Goal: Information Seeking & Learning: Compare options

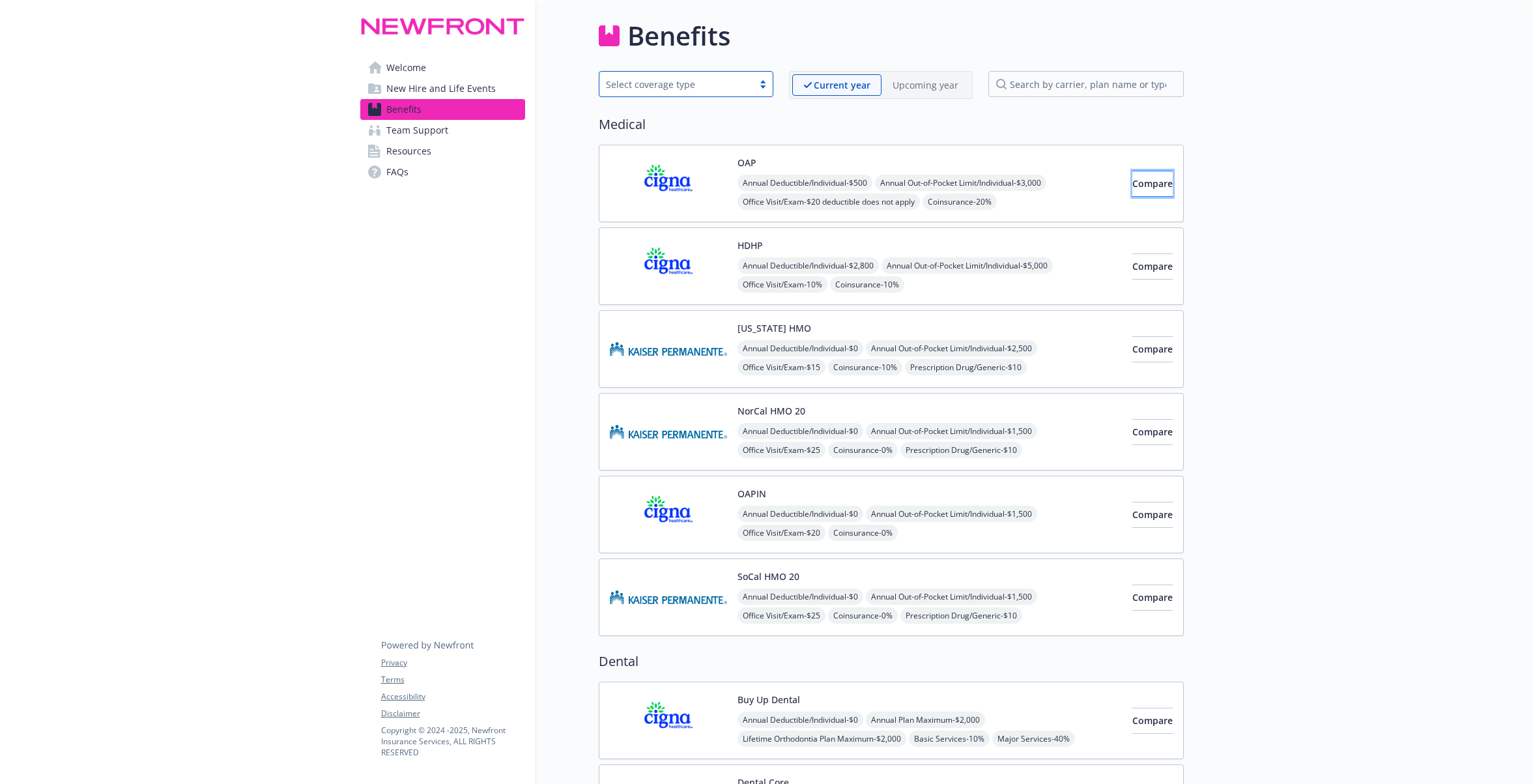
click at [1132, 184] on span "Compare" at bounding box center [1152, 183] width 40 height 12
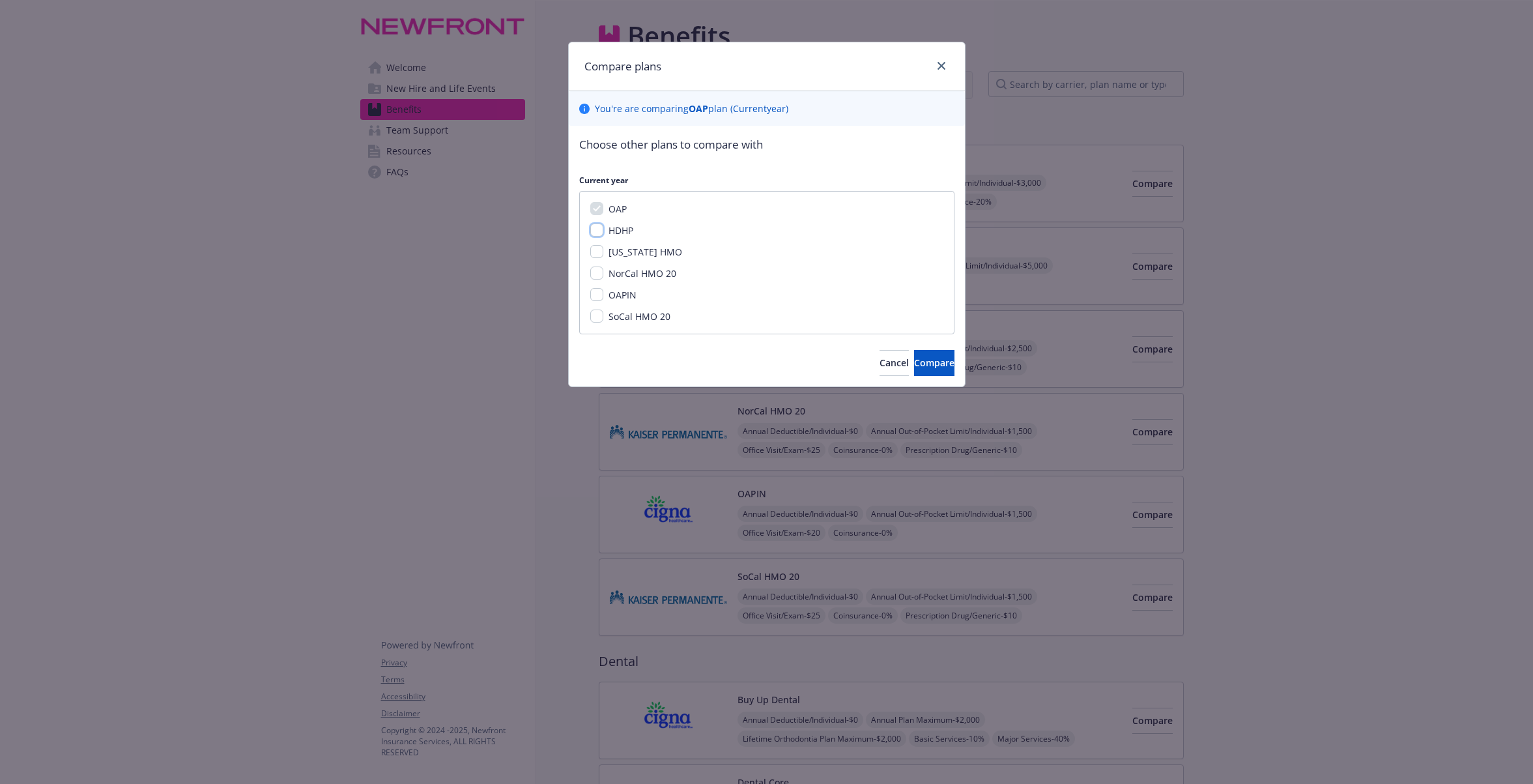
click at [599, 233] on input "HDHP" at bounding box center [596, 230] width 13 height 13
checkbox input "true"
click at [914, 367] on span "Compare" at bounding box center [934, 362] width 40 height 12
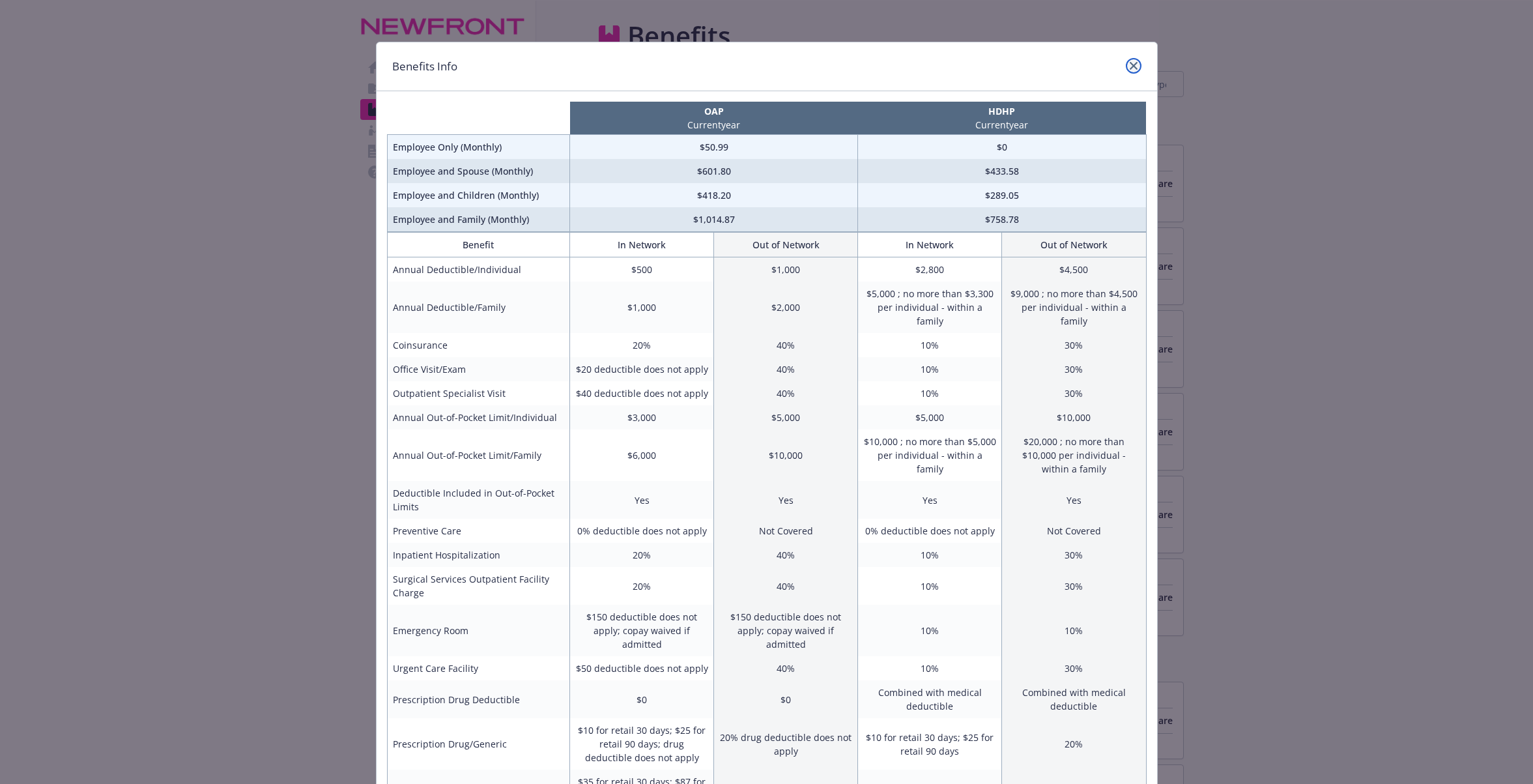
click at [1132, 67] on icon "close" at bounding box center [1133, 65] width 8 height 8
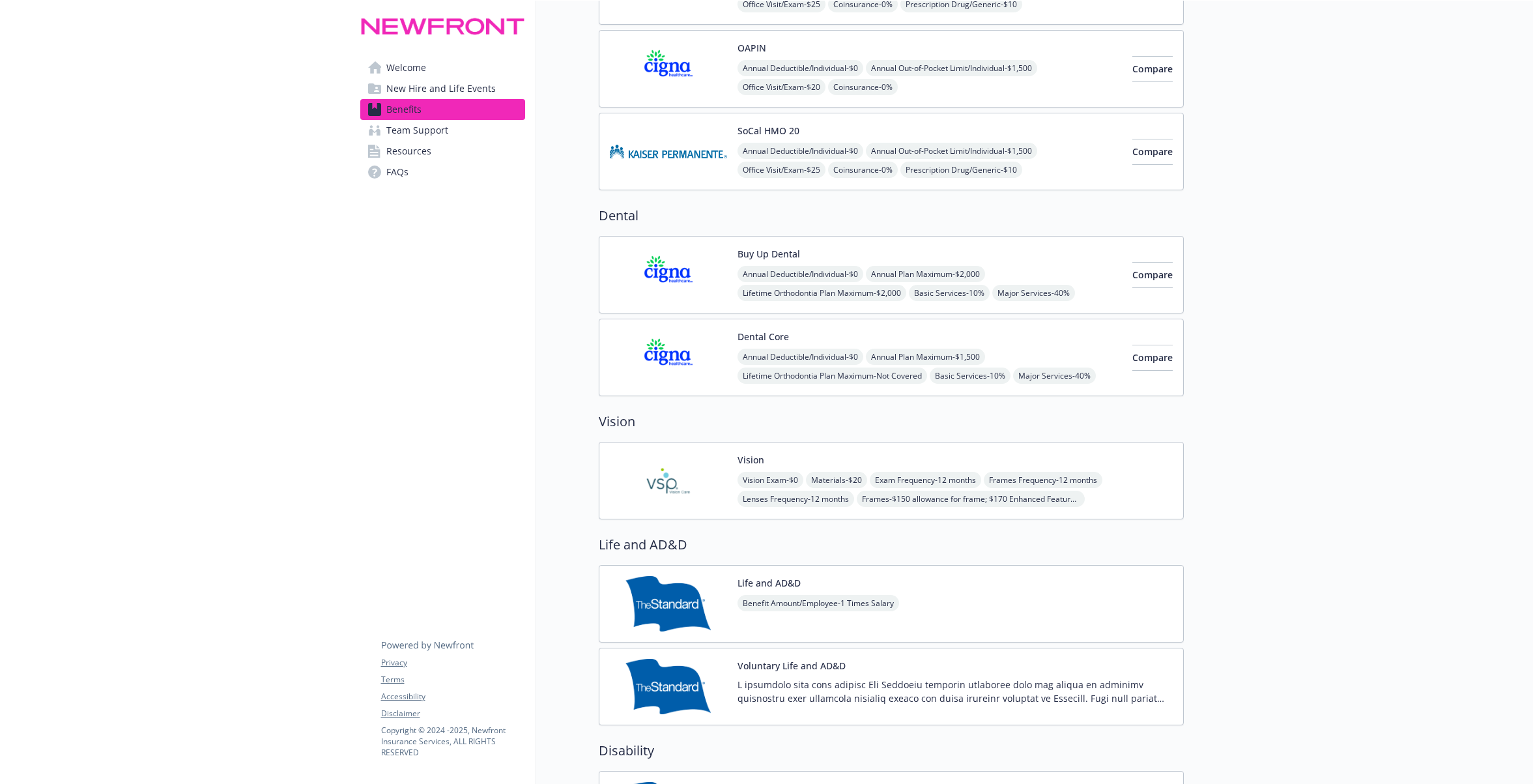
scroll to position [447, 0]
click at [1136, 273] on span "Compare" at bounding box center [1152, 272] width 40 height 12
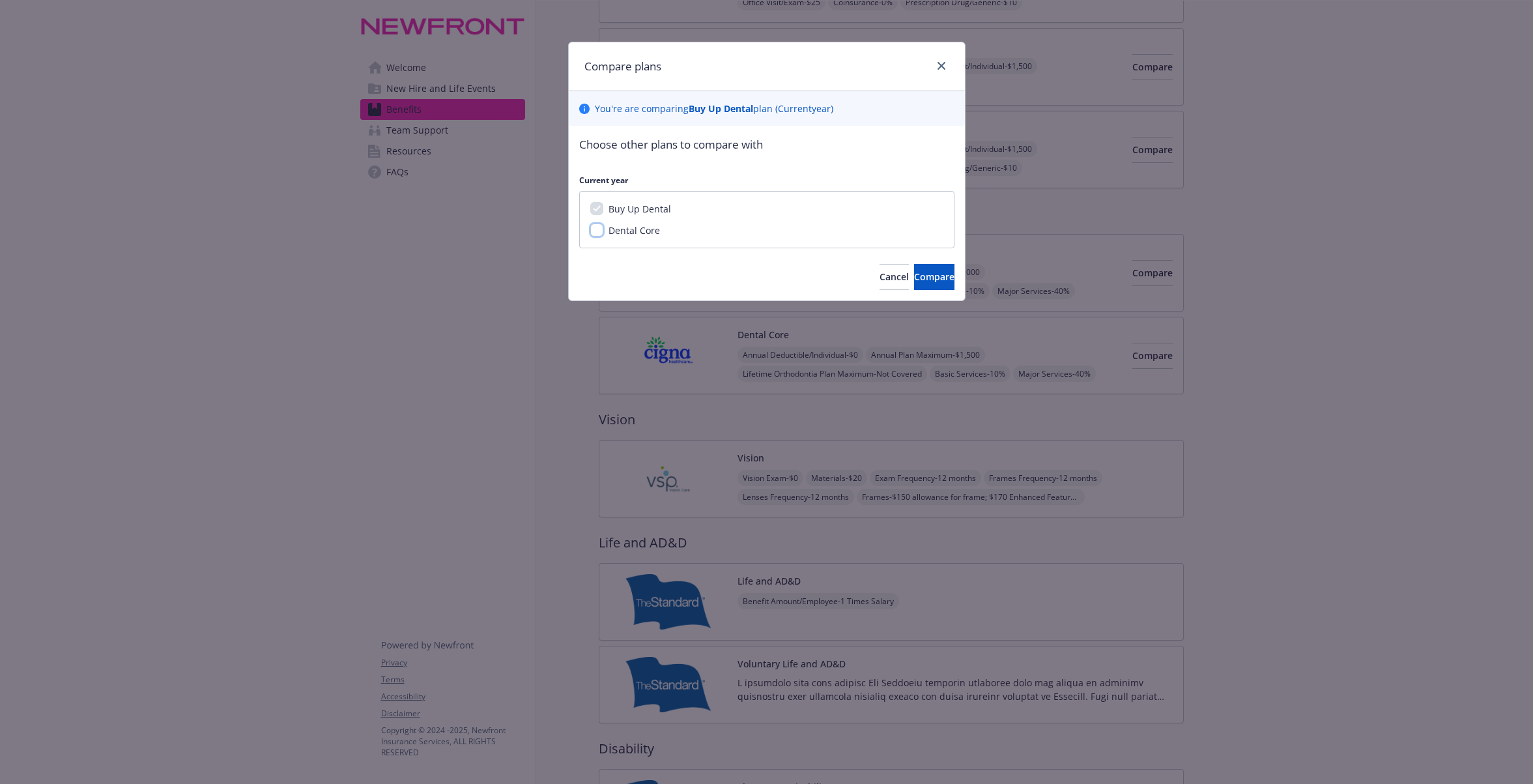
click at [602, 225] on input "Dental Core" at bounding box center [596, 230] width 13 height 13
checkbox input "true"
click at [919, 275] on span "Compare" at bounding box center [934, 276] width 40 height 12
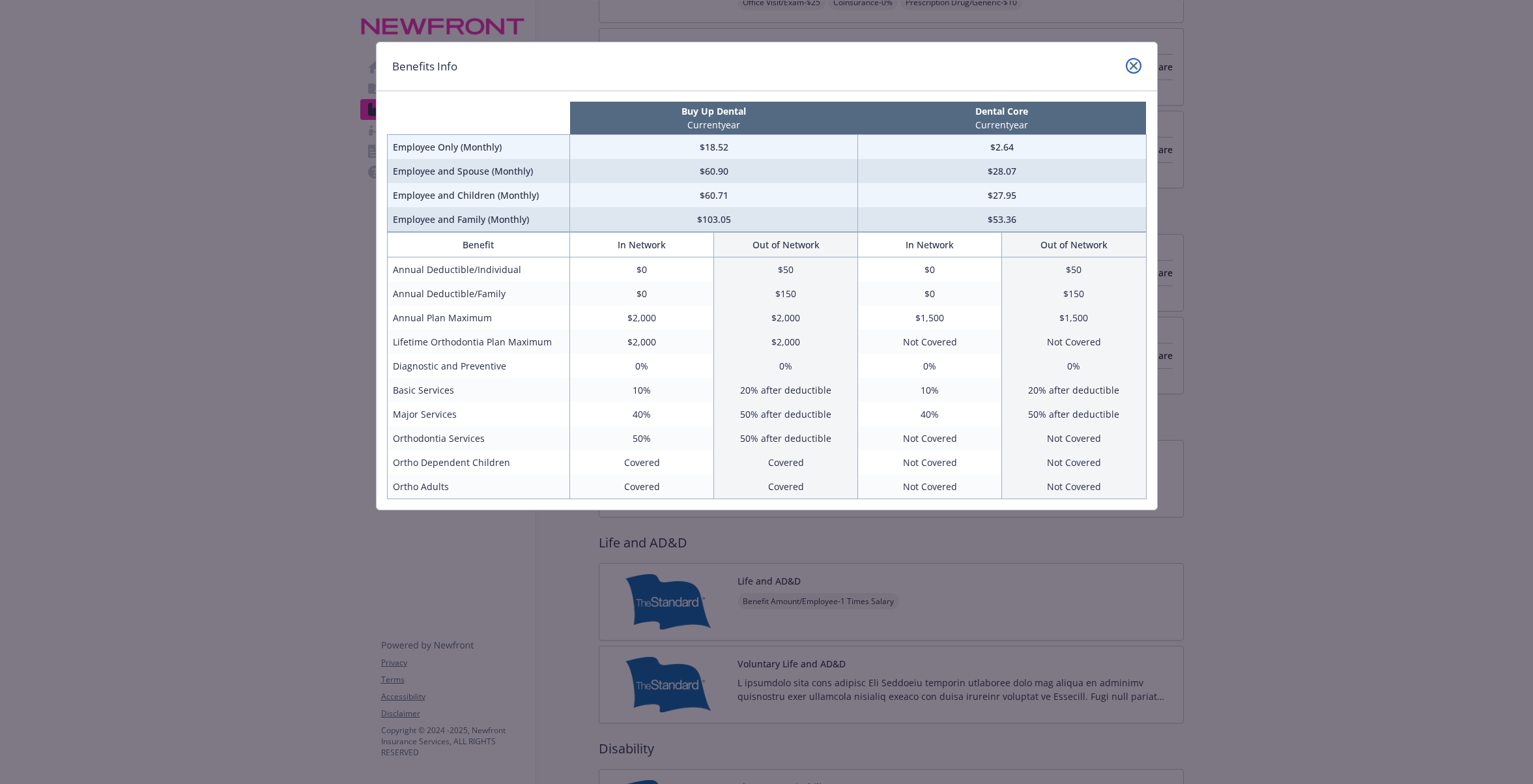
click at [1130, 67] on icon "close" at bounding box center [1133, 65] width 8 height 8
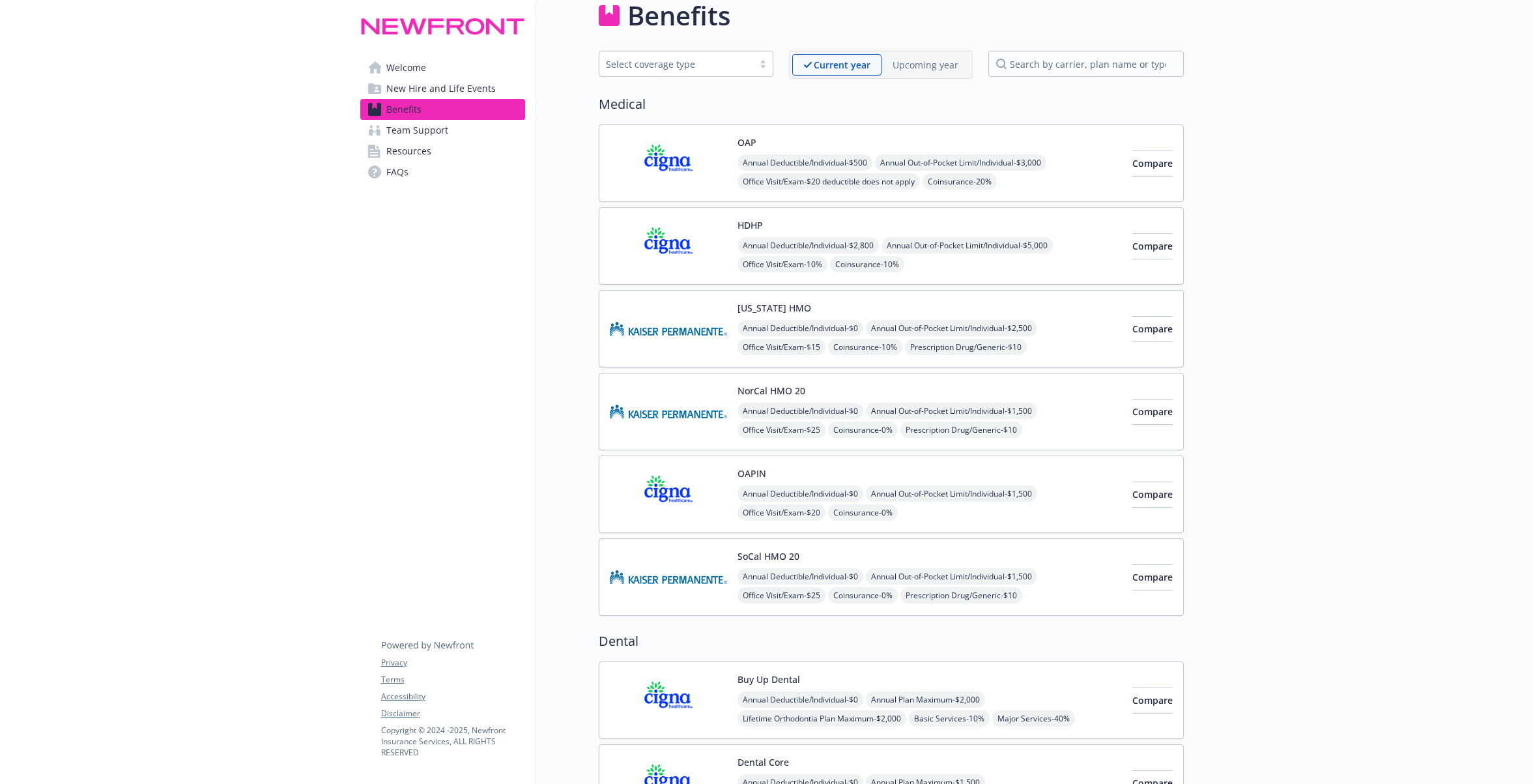
scroll to position [16, 0]
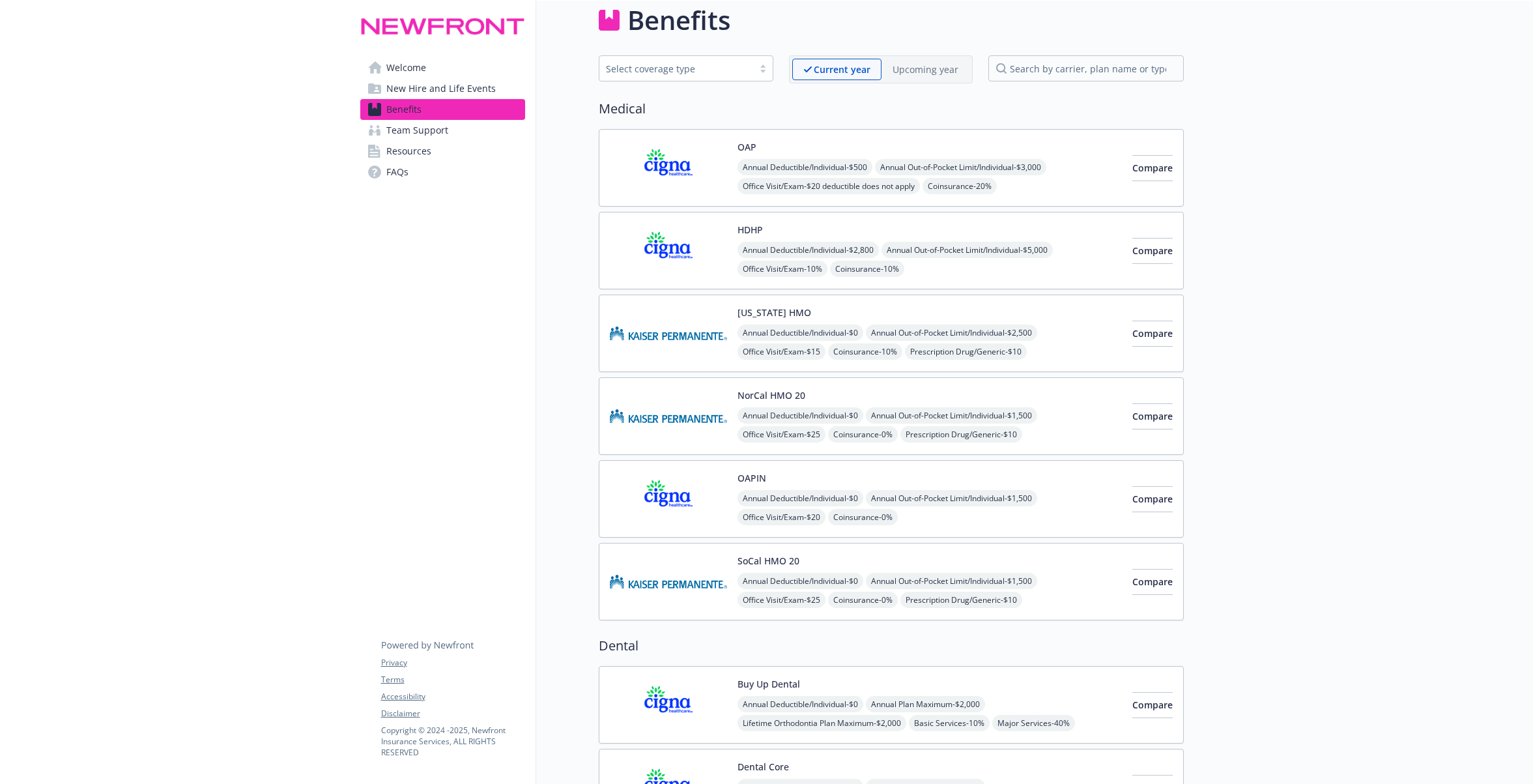
click at [683, 177] on img at bounding box center [669, 168] width 117 height 55
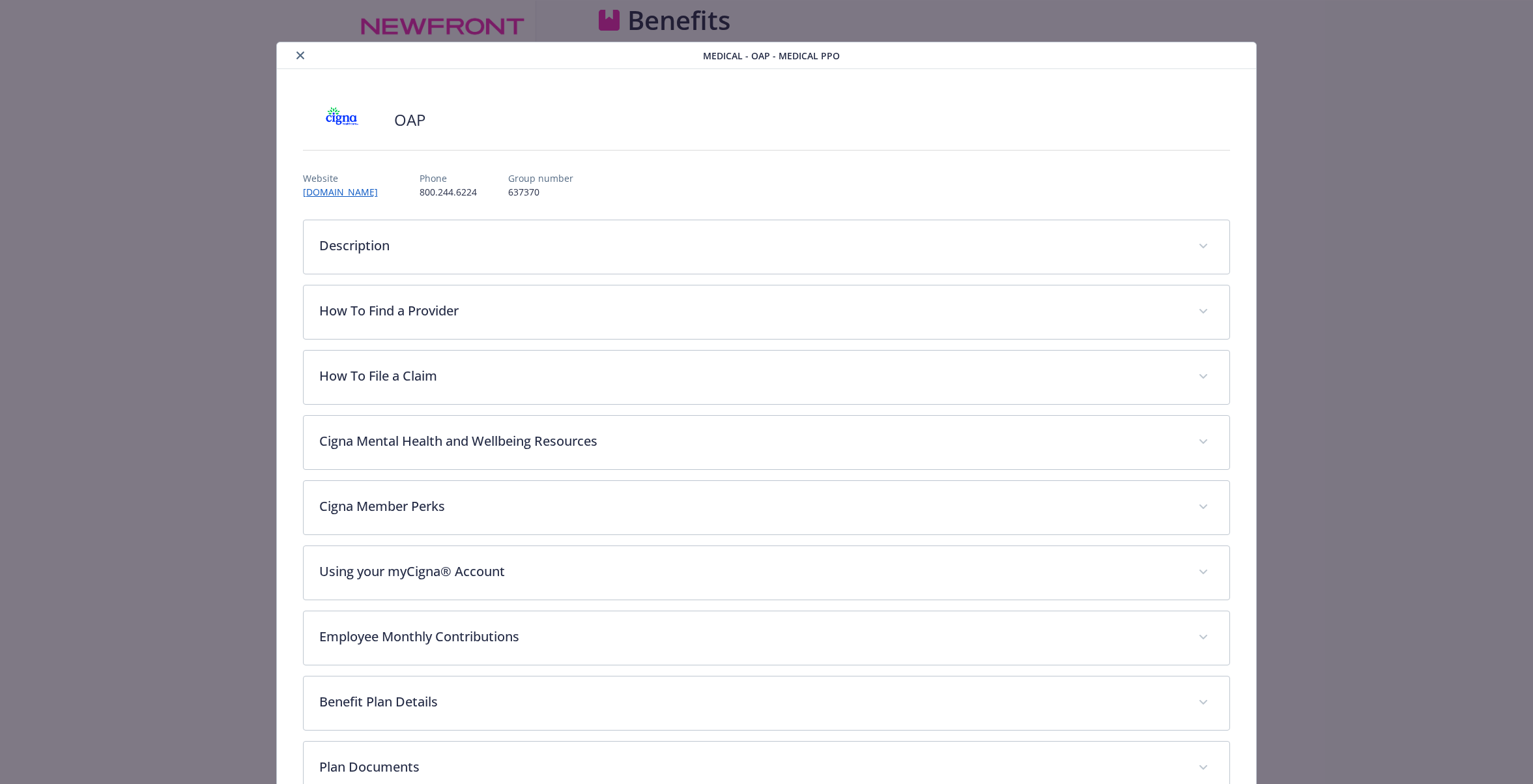
scroll to position [39, 0]
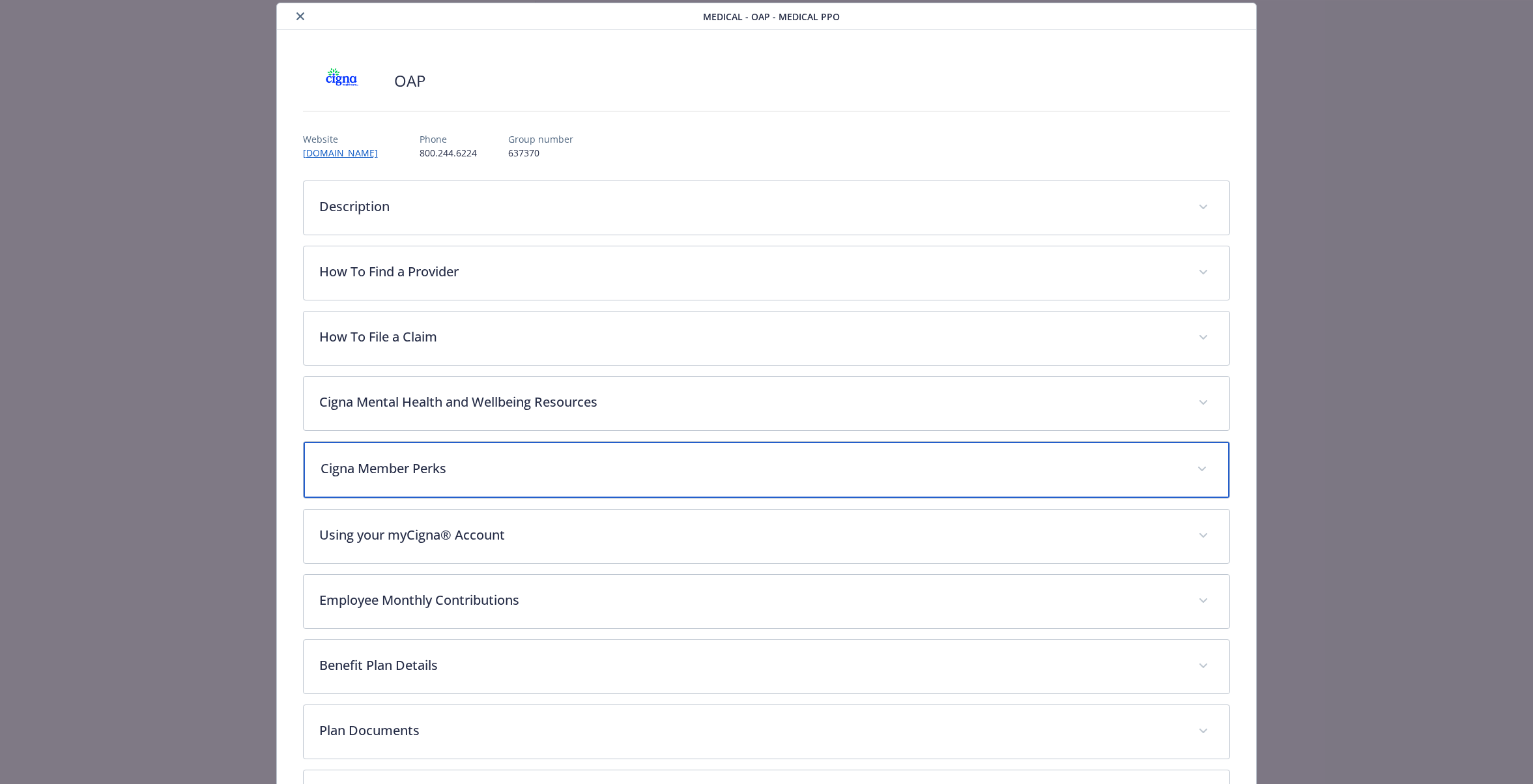
click at [423, 468] on p "Cigna Member Perks" at bounding box center [751, 468] width 861 height 19
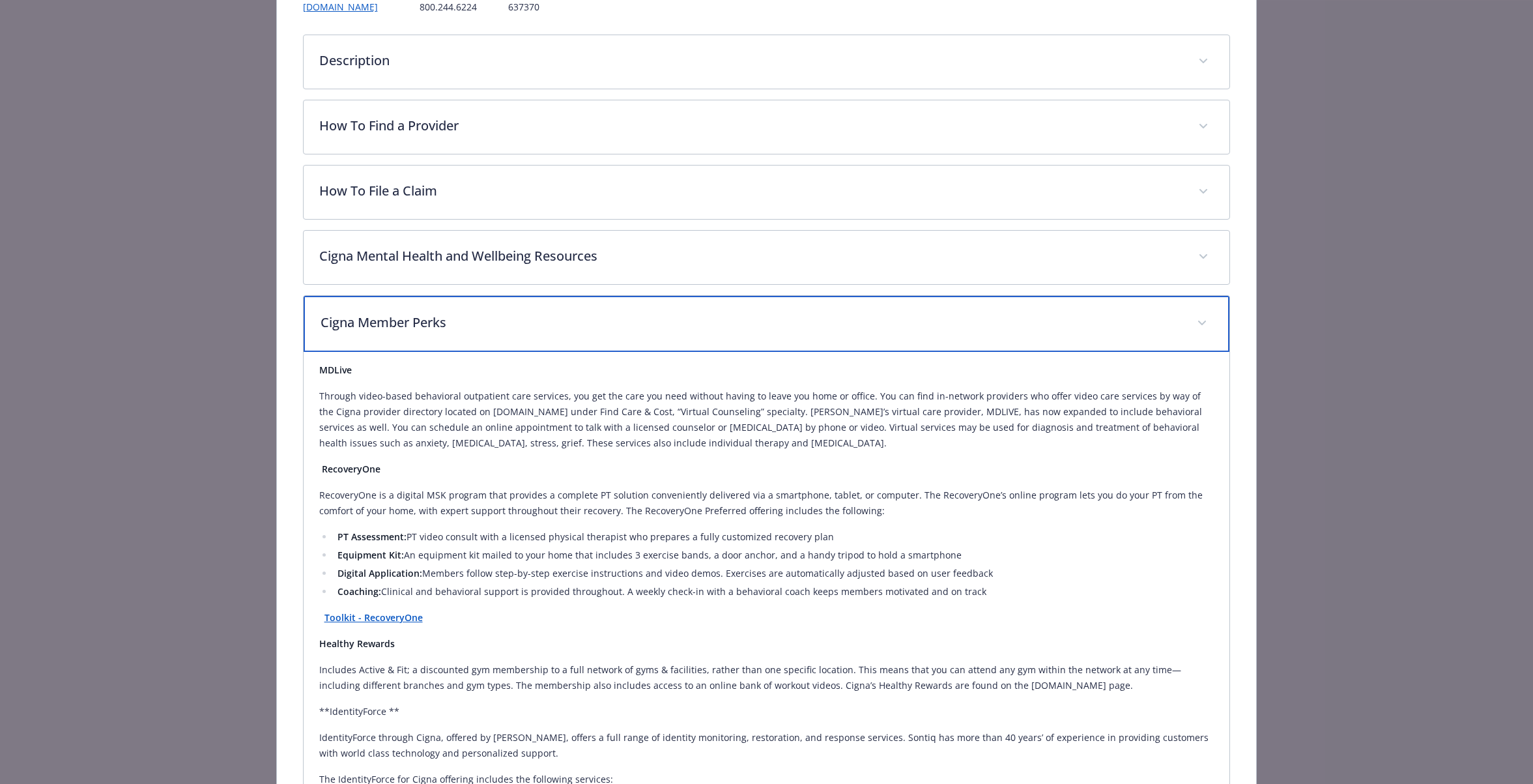
scroll to position [4, 0]
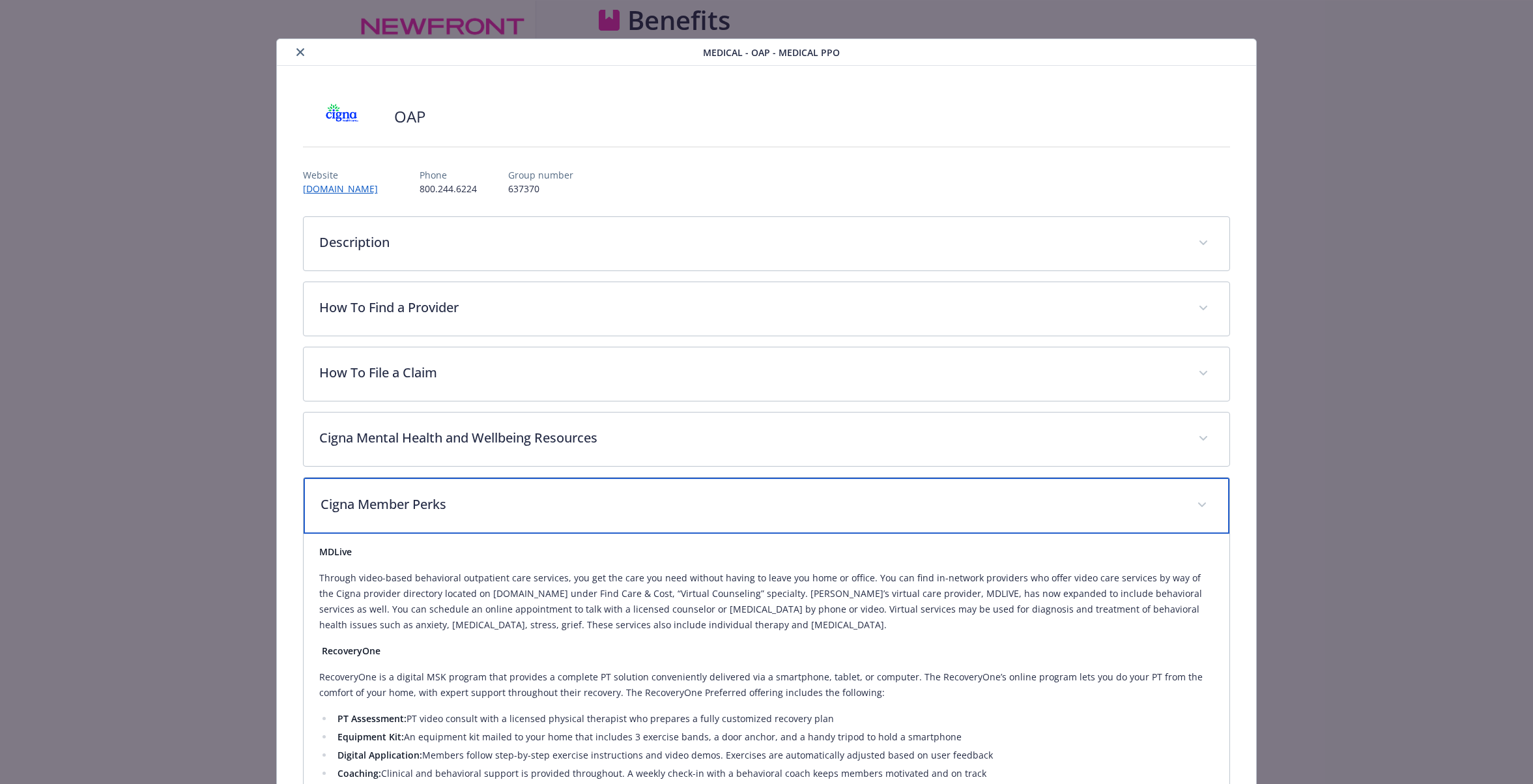
click at [379, 503] on p "Cigna Member Perks" at bounding box center [751, 504] width 861 height 19
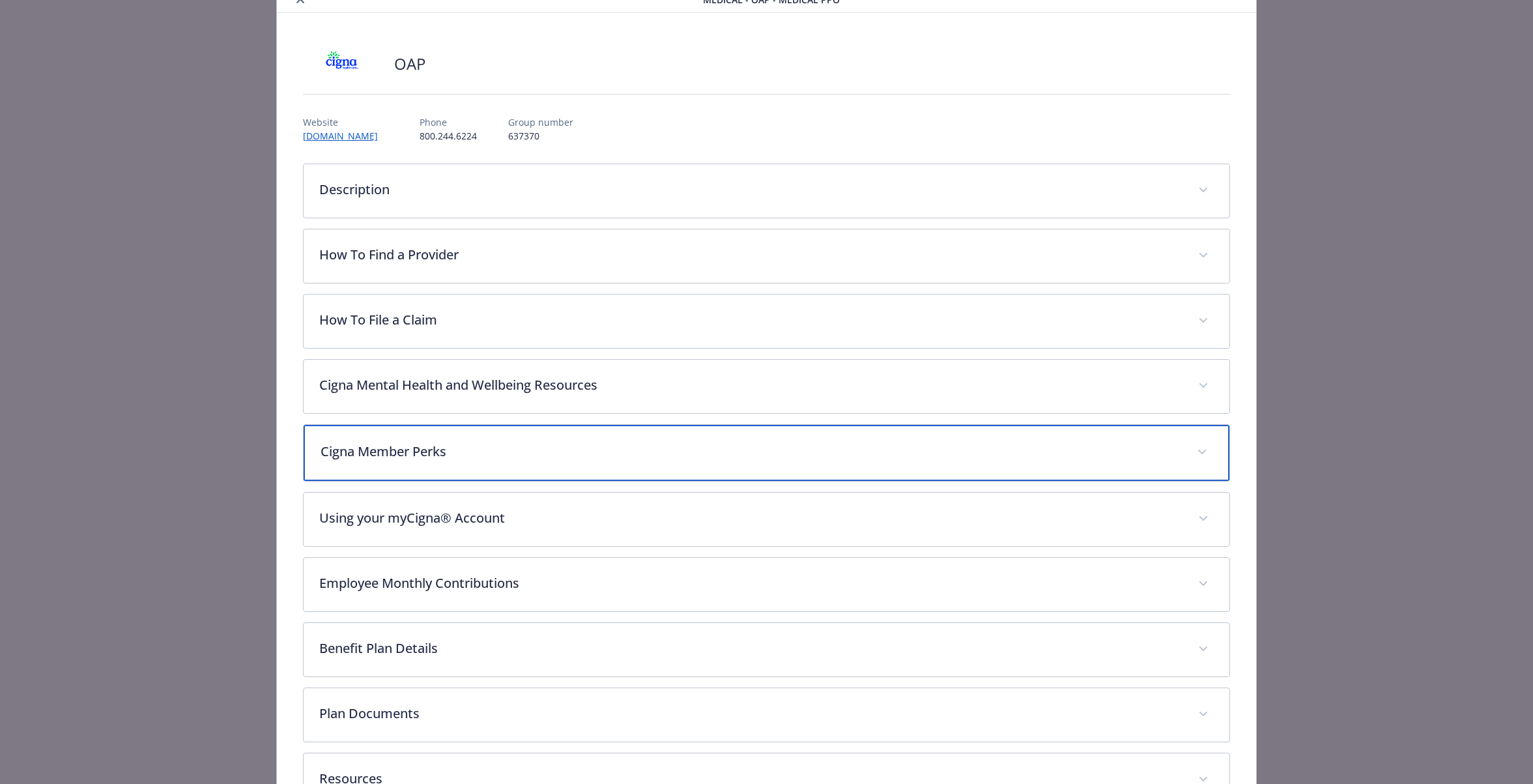
scroll to position [0, 0]
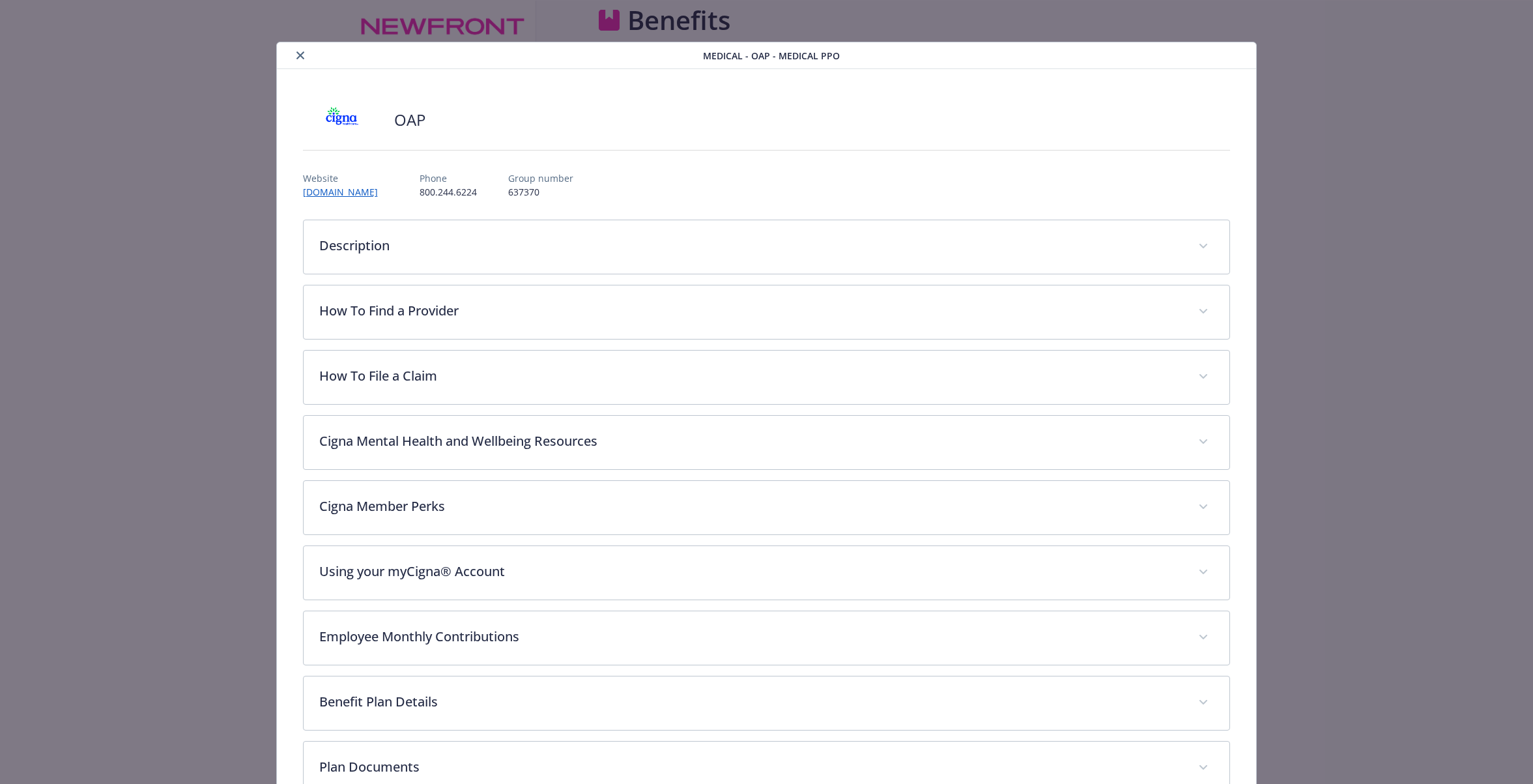
click at [302, 47] on button "close" at bounding box center [301, 55] width 16 height 16
